Goal: Information Seeking & Learning: Learn about a topic

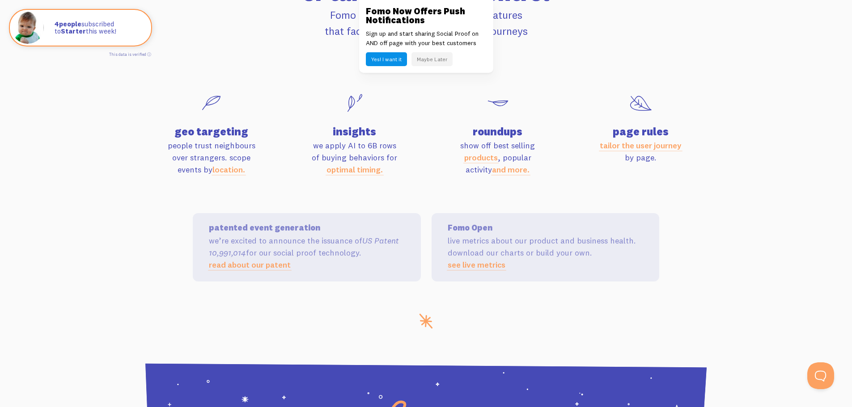
scroll to position [2952, 0]
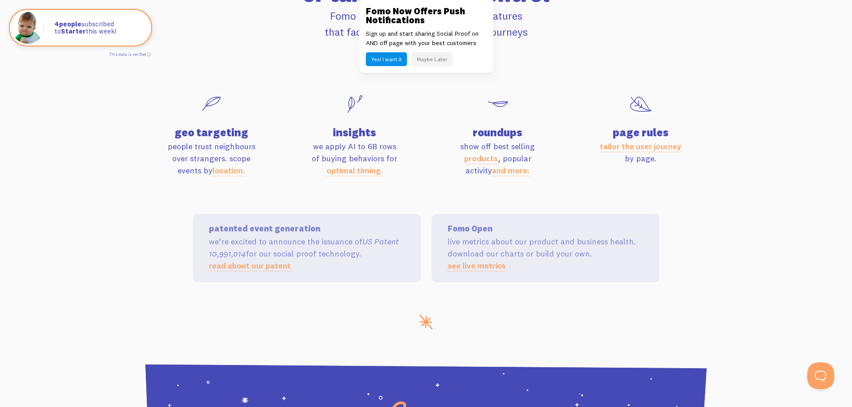
click at [771, 209] on section "features leave it on autopilot or take granular control Fomo comes packed with …" at bounding box center [426, 114] width 852 height 402
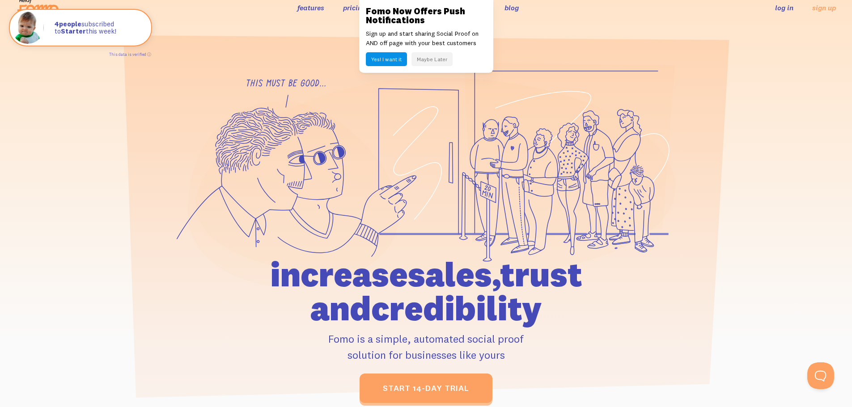
scroll to position [0, 0]
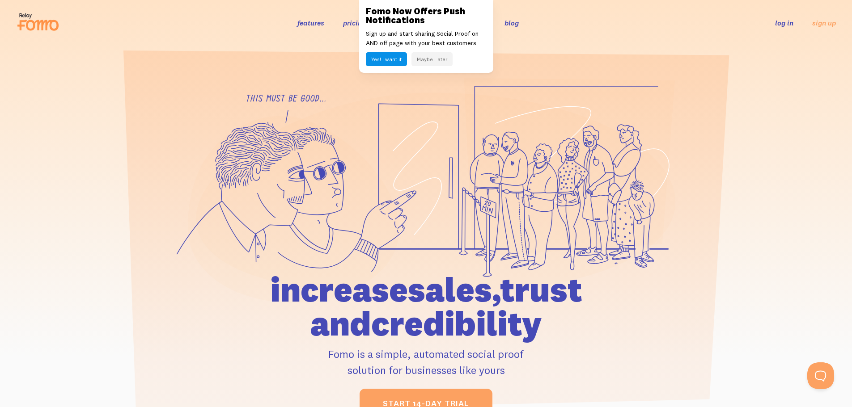
click at [424, 62] on button "Maybe Later" at bounding box center [431, 59] width 41 height 14
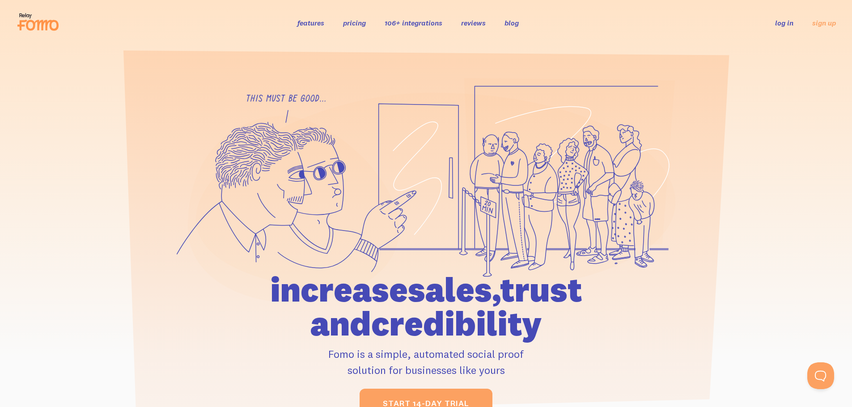
click at [348, 19] on link "pricing" at bounding box center [354, 22] width 23 height 9
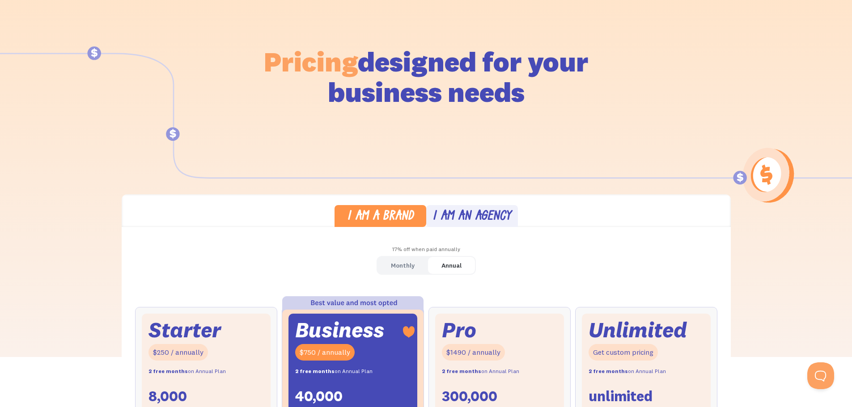
scroll to position [179, 0]
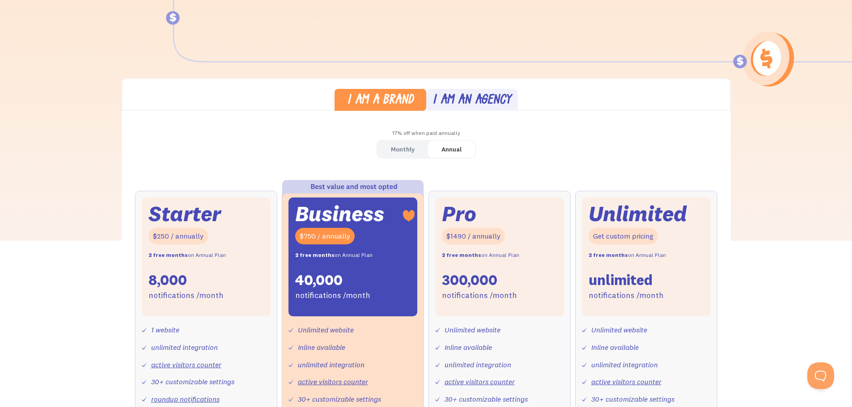
click at [398, 150] on div "Monthly" at bounding box center [403, 149] width 24 height 13
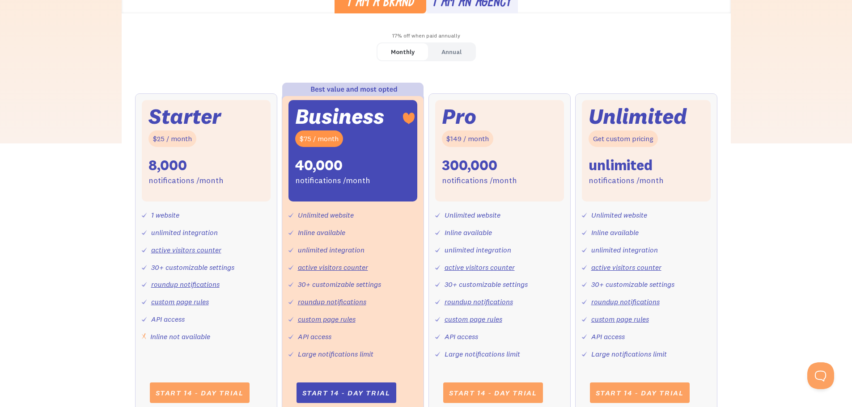
scroll to position [268, 0]
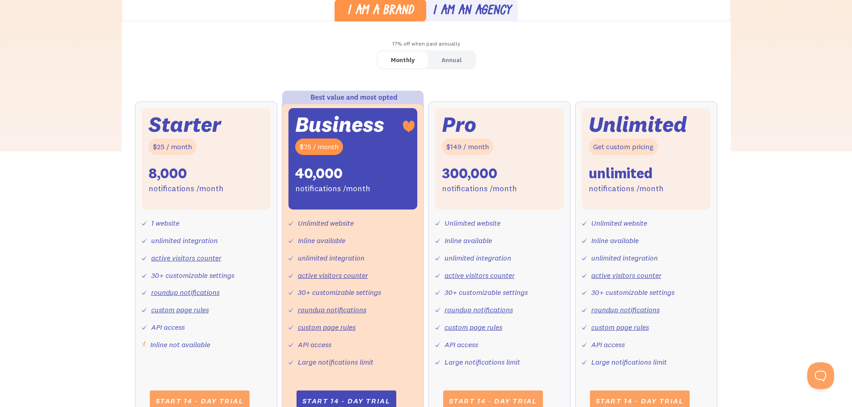
click at [449, 56] on div "Annual" at bounding box center [451, 60] width 20 height 13
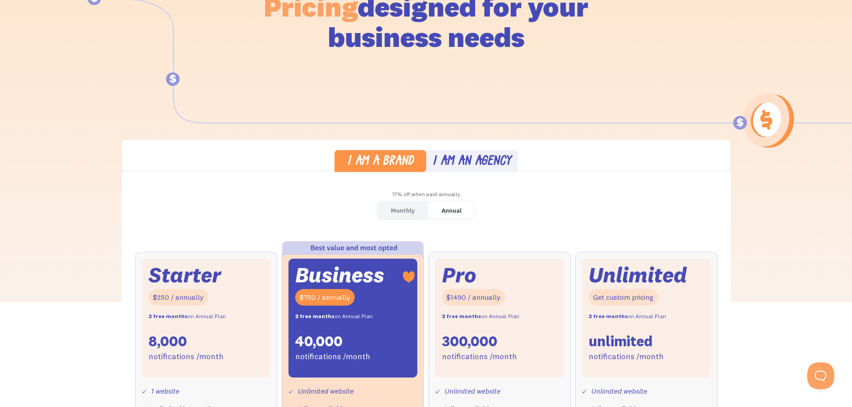
scroll to position [0, 0]
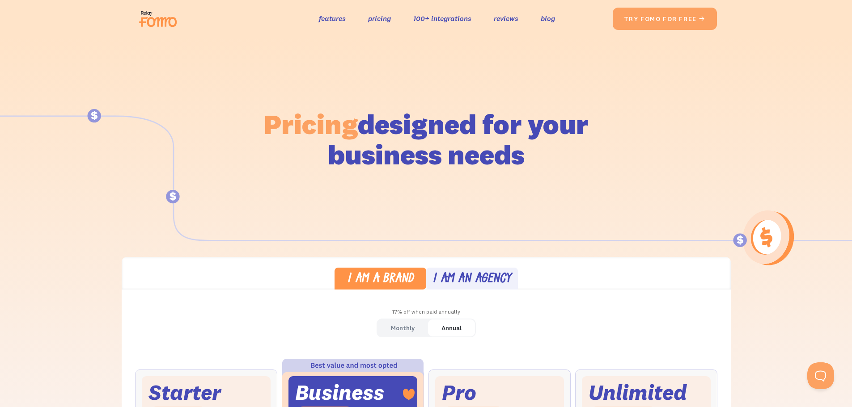
click at [395, 17] on li "features pricing 100+ integrations reviews blog Solutions Blogs Social Commerce…" at bounding box center [437, 18] width 236 height 13
click at [387, 18] on link "pricing" at bounding box center [379, 18] width 23 height 13
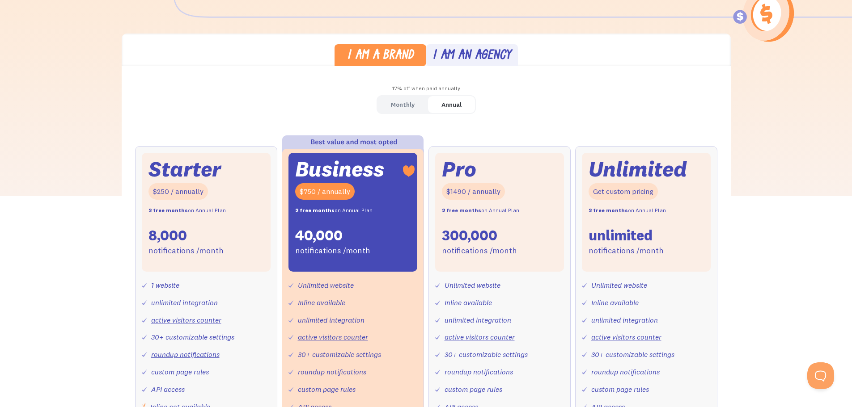
click at [407, 97] on link "Monthly" at bounding box center [402, 104] width 51 height 17
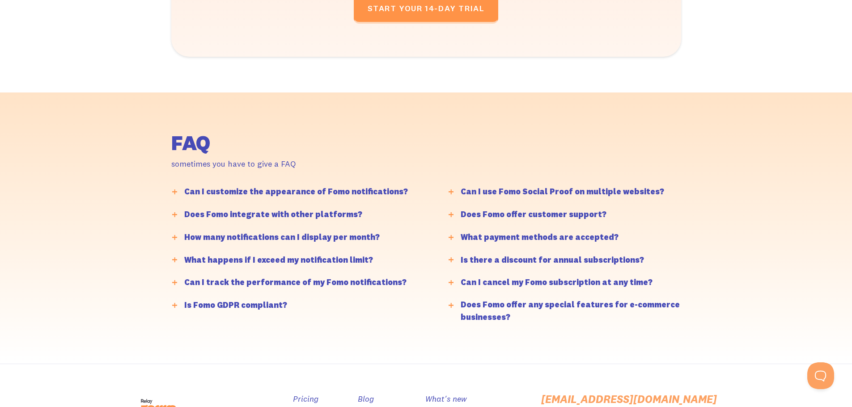
scroll to position [2209, 0]
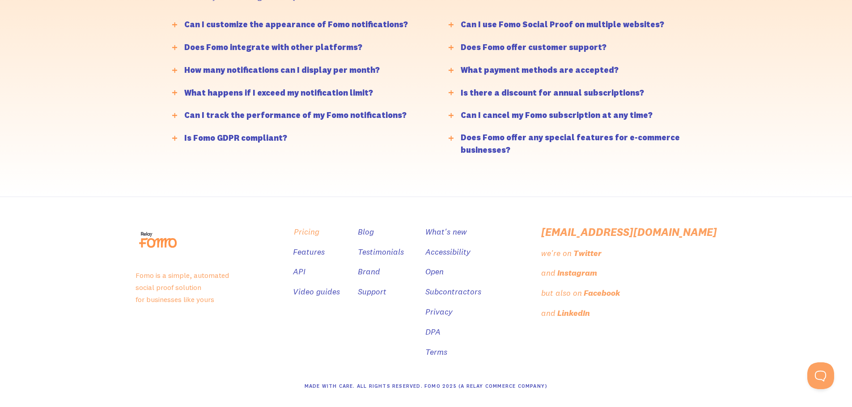
click at [319, 226] on link "Pricing" at bounding box center [306, 232] width 25 height 13
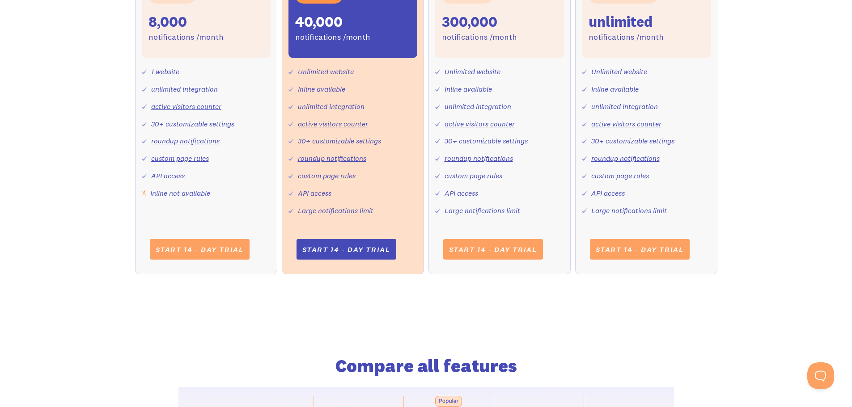
scroll to position [0, 0]
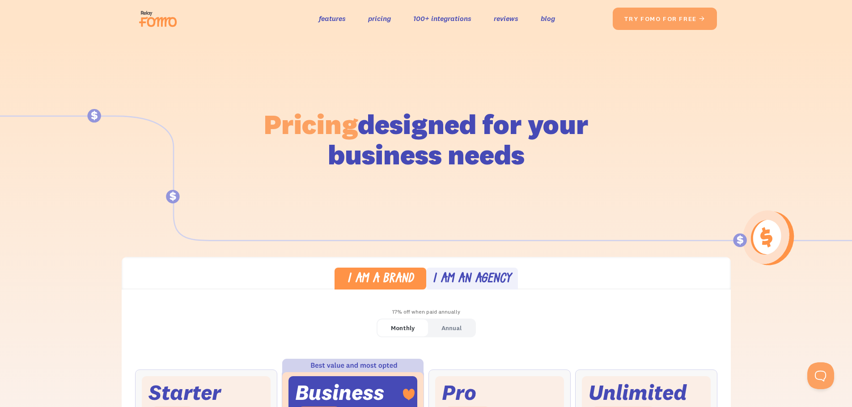
click at [147, 11] on img at bounding box center [161, 18] width 50 height 29
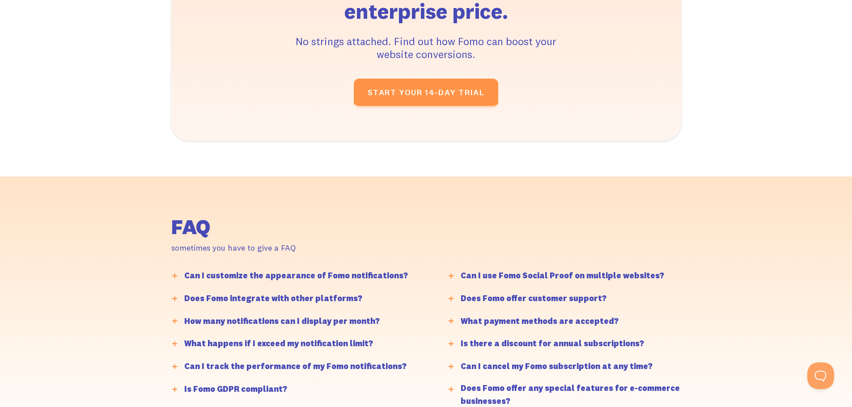
scroll to position [2226, 0]
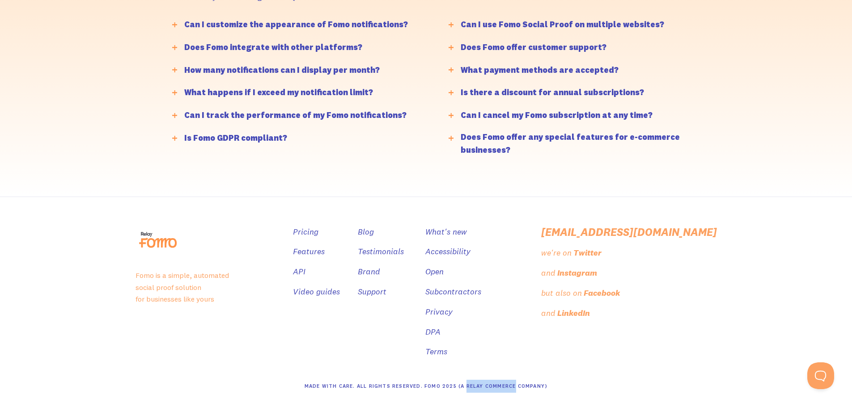
drag, startPoint x: 465, startPoint y: 386, endPoint x: 514, endPoint y: 389, distance: 49.3
click at [514, 389] on div "Made With Care. All Rights Reserved. Fomo 2025 (A Relay Commerce Company)" at bounding box center [426, 386] width 243 height 13
copy div "Relay Commerce"
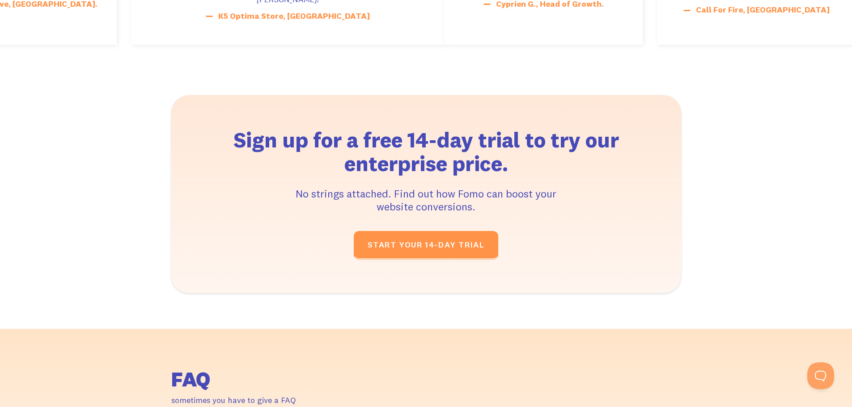
scroll to position [1645, 0]
